Goal: Check status

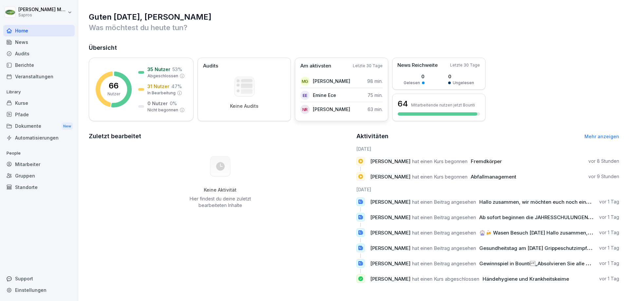
click at [319, 80] on p "[PERSON_NAME]" at bounding box center [331, 81] width 37 height 7
click at [141, 91] on div "31 Nutzer 47 % In Bearbeitung" at bounding box center [160, 89] width 44 height 13
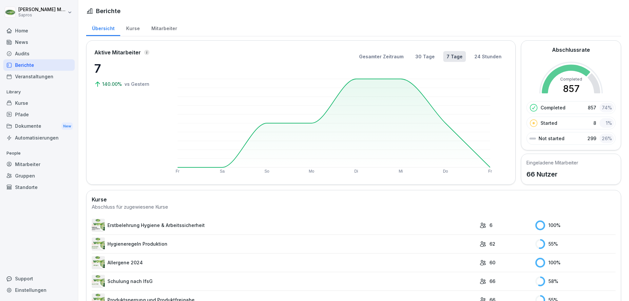
click at [159, 28] on div "Mitarbeiter" at bounding box center [163, 27] width 37 height 17
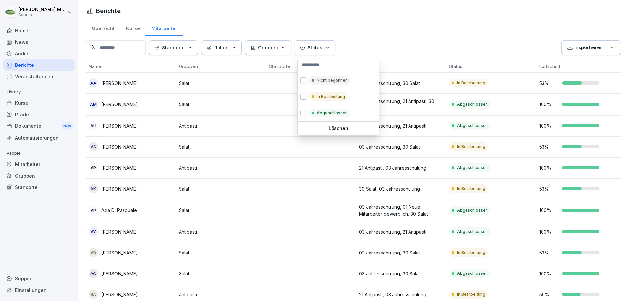
click at [327, 51] on div "Status" at bounding box center [315, 47] width 30 height 7
click at [303, 96] on button "button" at bounding box center [303, 97] width 6 height 6
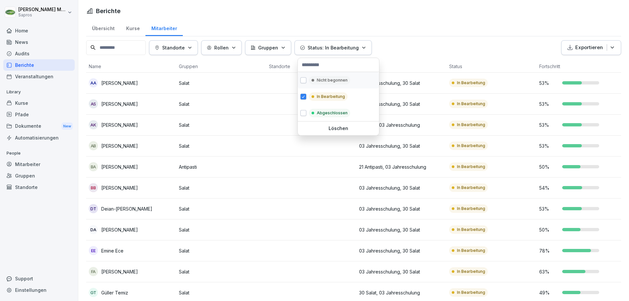
click at [303, 81] on button "button" at bounding box center [303, 80] width 6 height 6
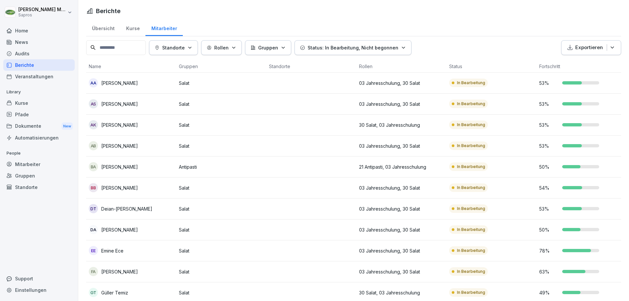
click at [429, 47] on html "[PERSON_NAME] Sapros Home News Audits Berichte Veranstaltungen Library Kurse Pf…" at bounding box center [314, 150] width 629 height 301
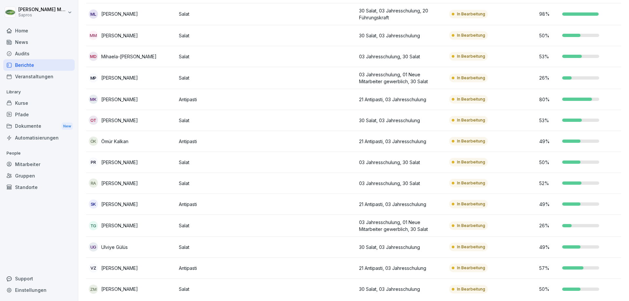
scroll to position [441, 0]
